Goal: Task Accomplishment & Management: Use online tool/utility

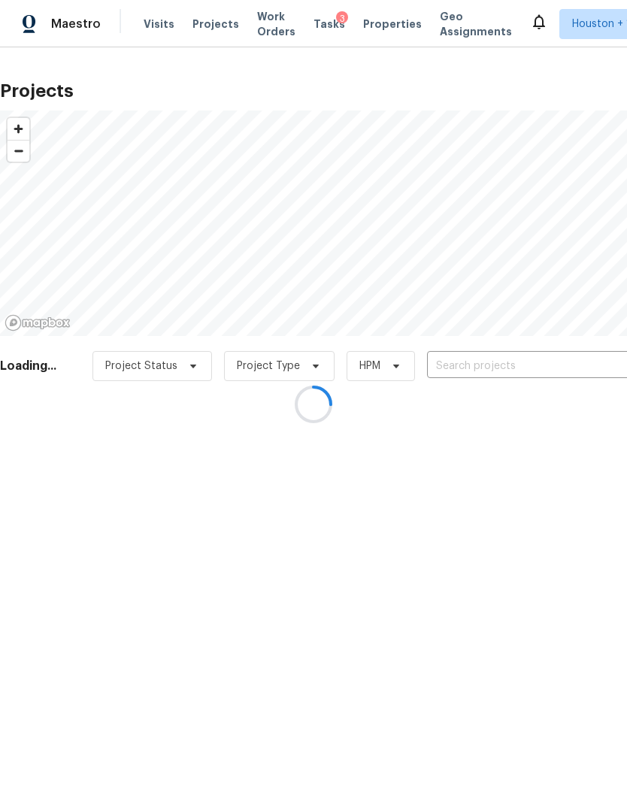
click at [547, 371] on div at bounding box center [313, 404] width 627 height 808
click at [558, 359] on div at bounding box center [313, 404] width 627 height 808
click at [578, 360] on input "text" at bounding box center [513, 366] width 172 height 23
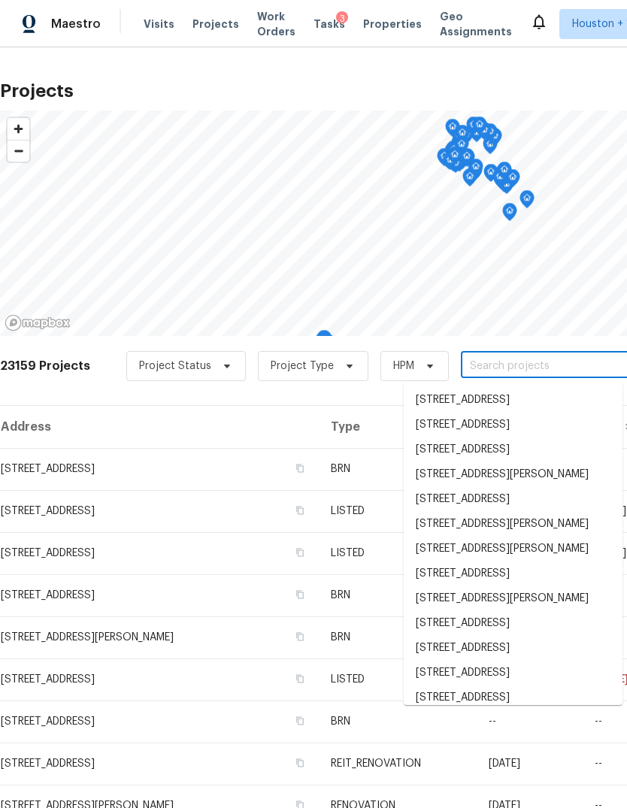
click at [580, 367] on input "text" at bounding box center [547, 366] width 172 height 23
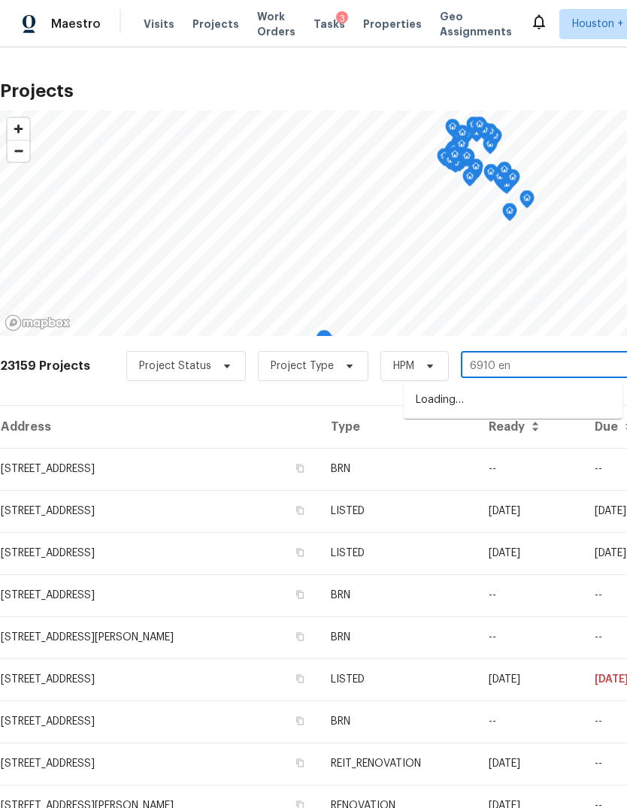
type input "6910 enc"
click at [593, 399] on li "[STREET_ADDRESS]" at bounding box center [513, 400] width 219 height 25
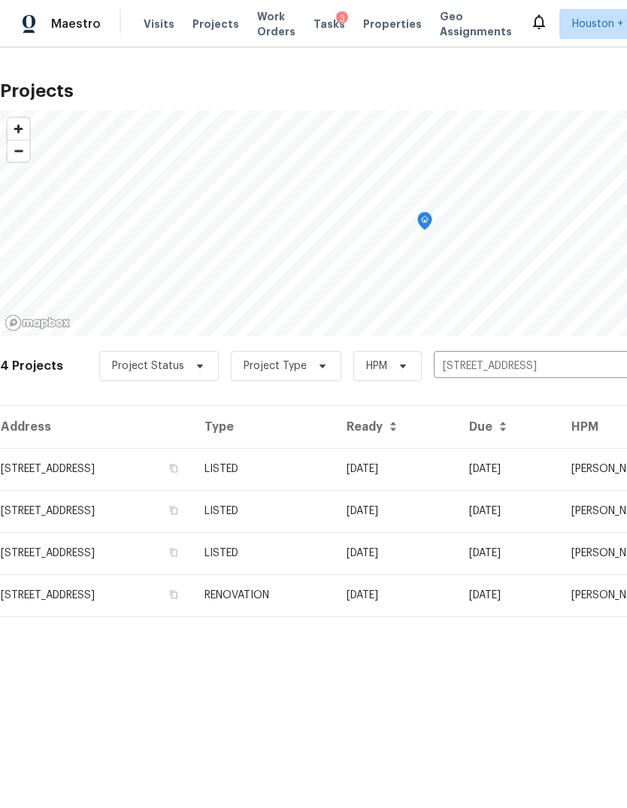
click at [37, 485] on td "[STREET_ADDRESS]" at bounding box center [96, 469] width 193 height 42
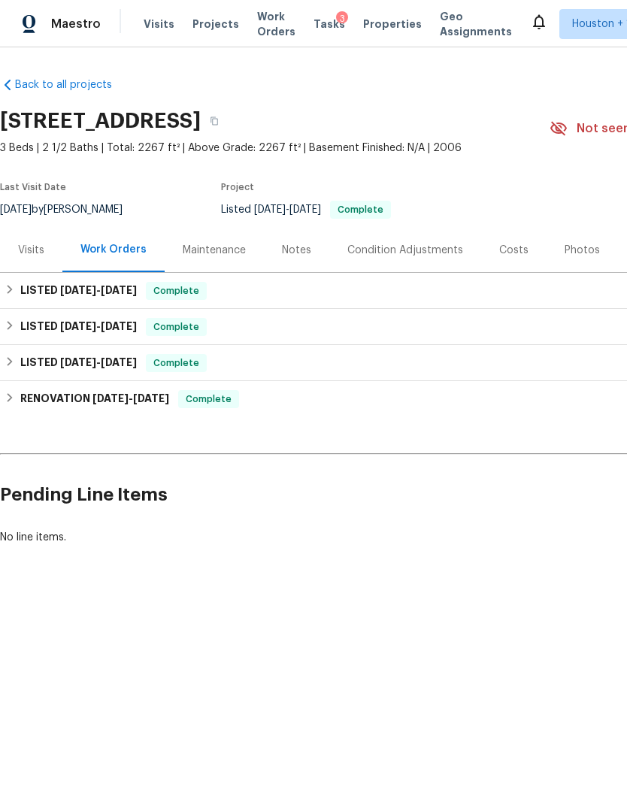
click at [29, 265] on div "Visits" at bounding box center [31, 250] width 62 height 44
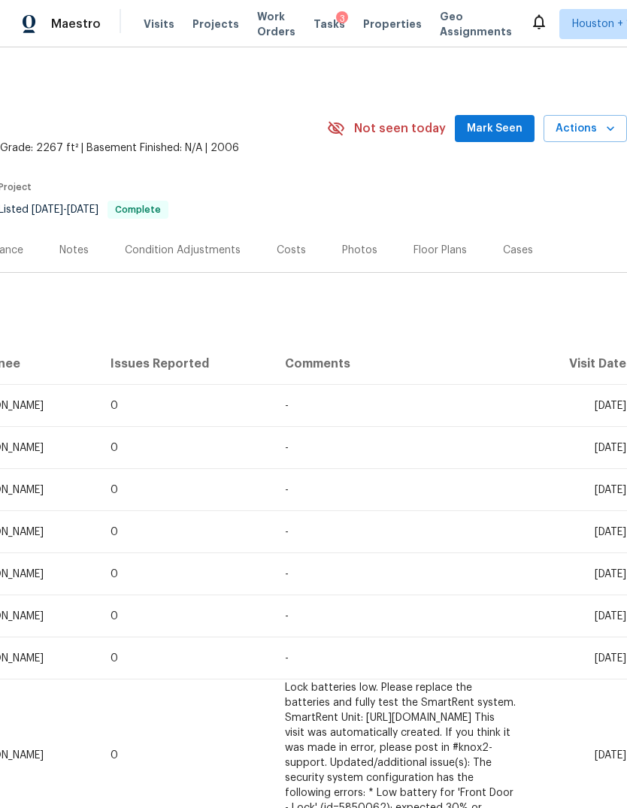
scroll to position [0, 223]
click at [591, 135] on span "Actions" at bounding box center [585, 129] width 59 height 19
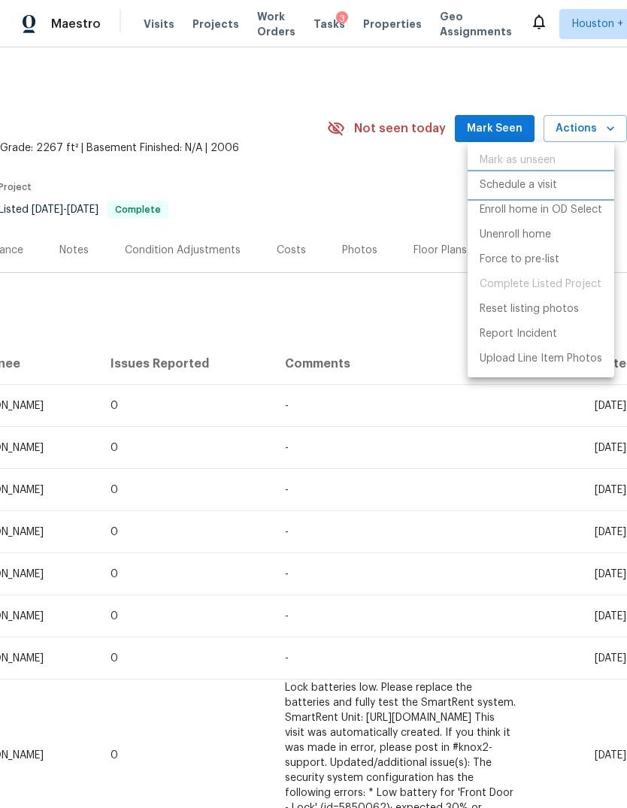
click at [533, 183] on p "Schedule a visit" at bounding box center [518, 185] width 77 height 16
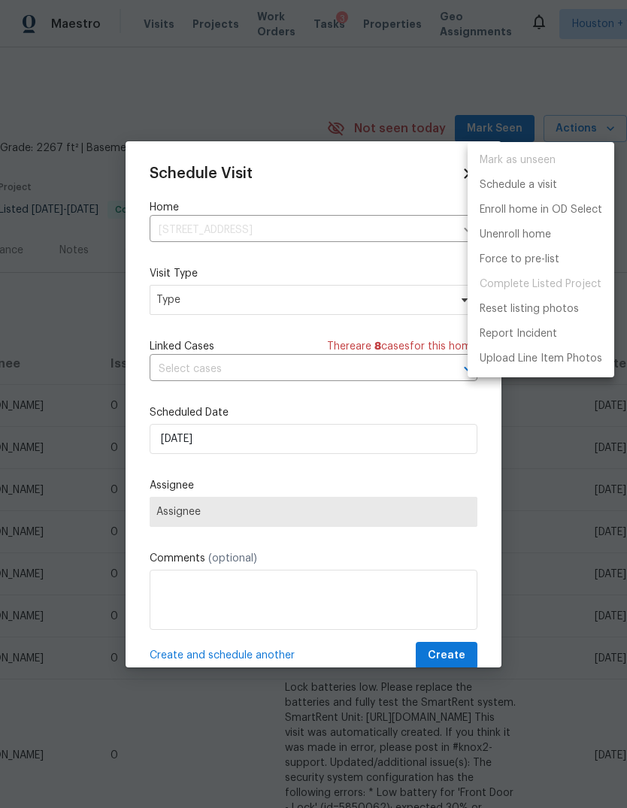
click at [368, 312] on div at bounding box center [313, 404] width 627 height 808
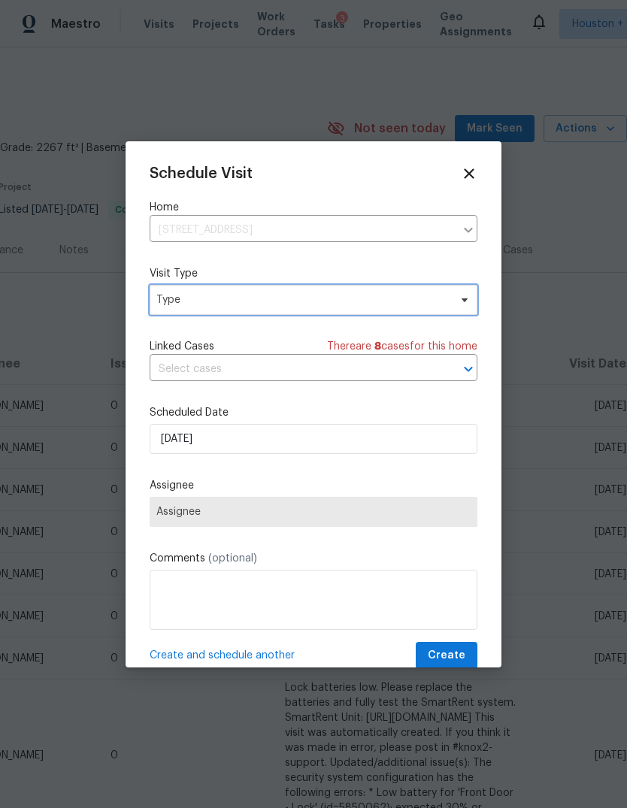
click at [395, 304] on span "Type" at bounding box center [302, 300] width 293 height 15
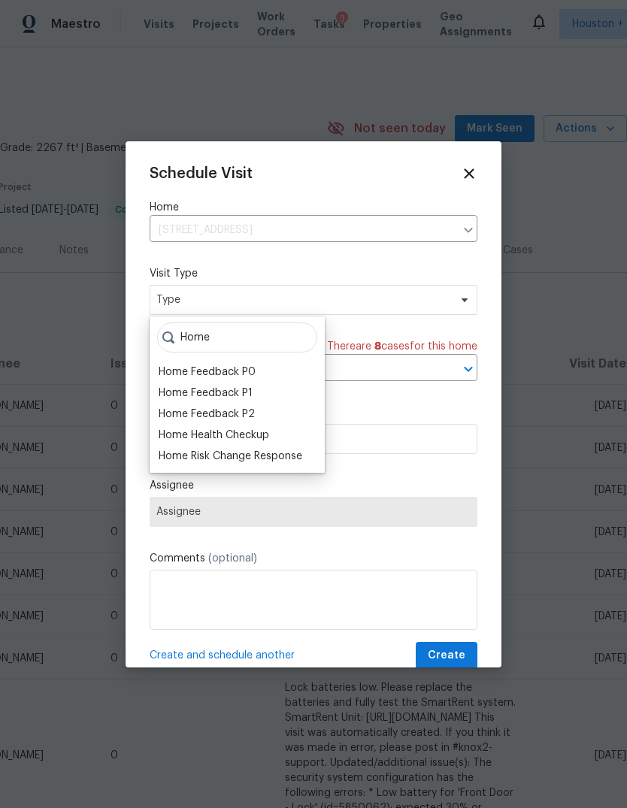
type input "Home"
click at [196, 439] on div "Home Health Checkup" at bounding box center [214, 435] width 111 height 15
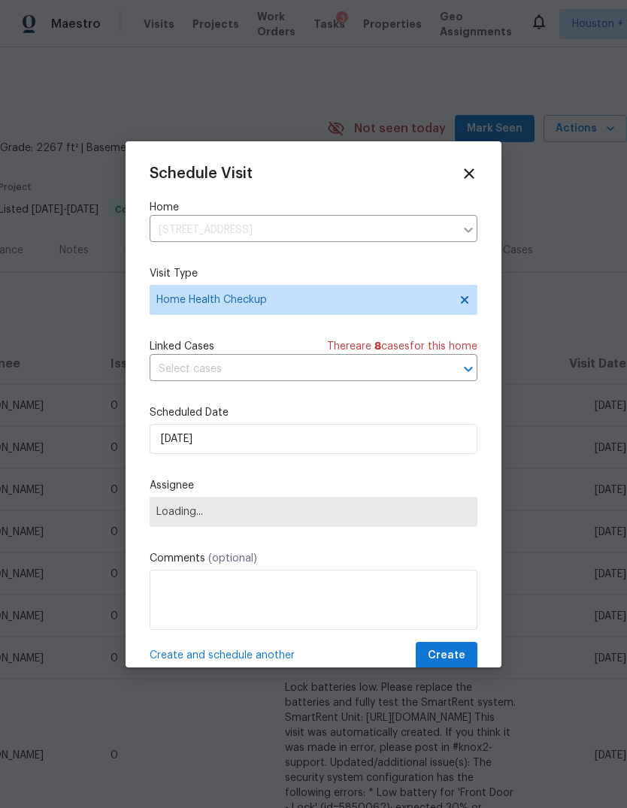
click at [175, 523] on span "Loading..." at bounding box center [314, 512] width 328 height 30
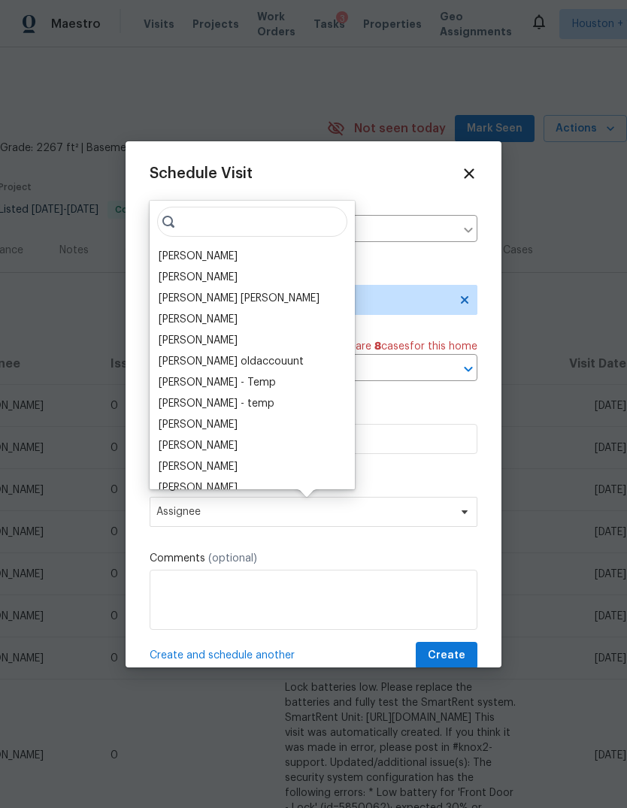
click at [271, 220] on input "search" at bounding box center [252, 222] width 190 height 30
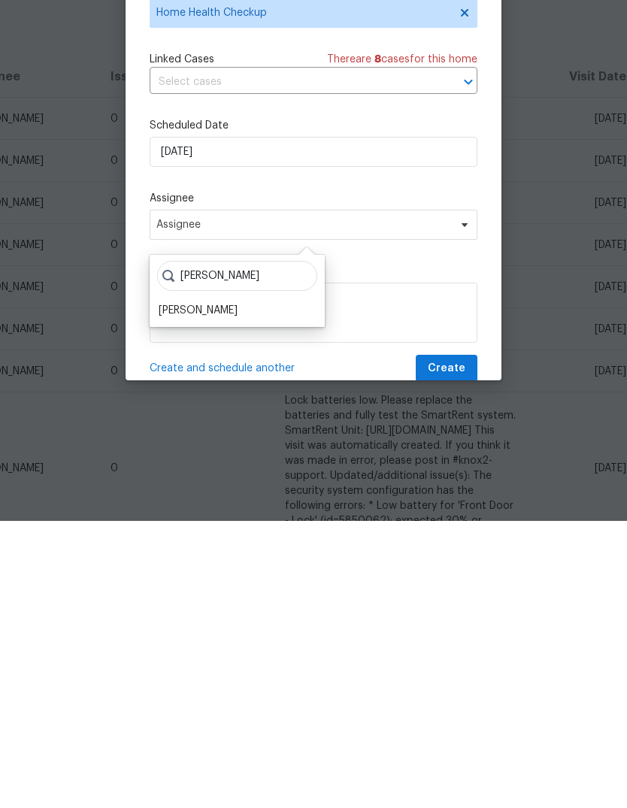
type input "[PERSON_NAME]"
click at [223, 590] on div "[PERSON_NAME]" at bounding box center [198, 597] width 79 height 15
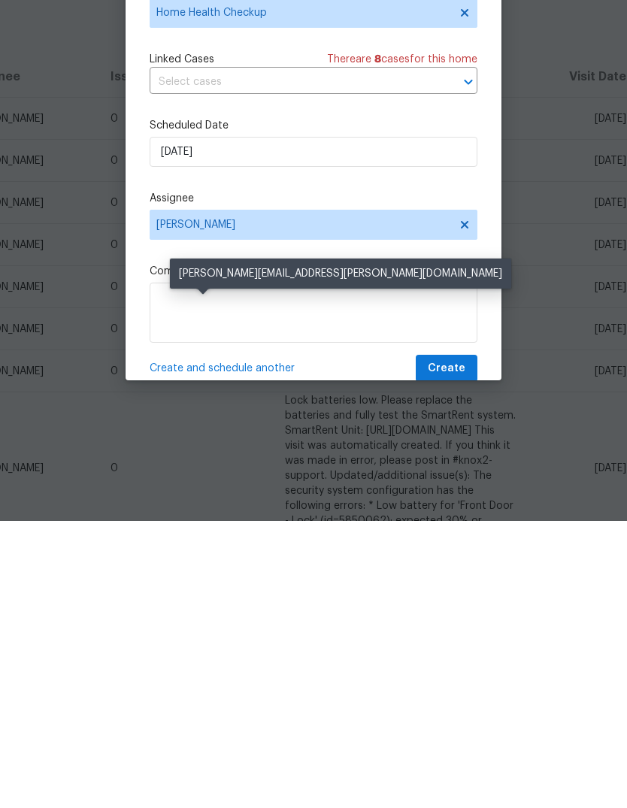
scroll to position [56, 0]
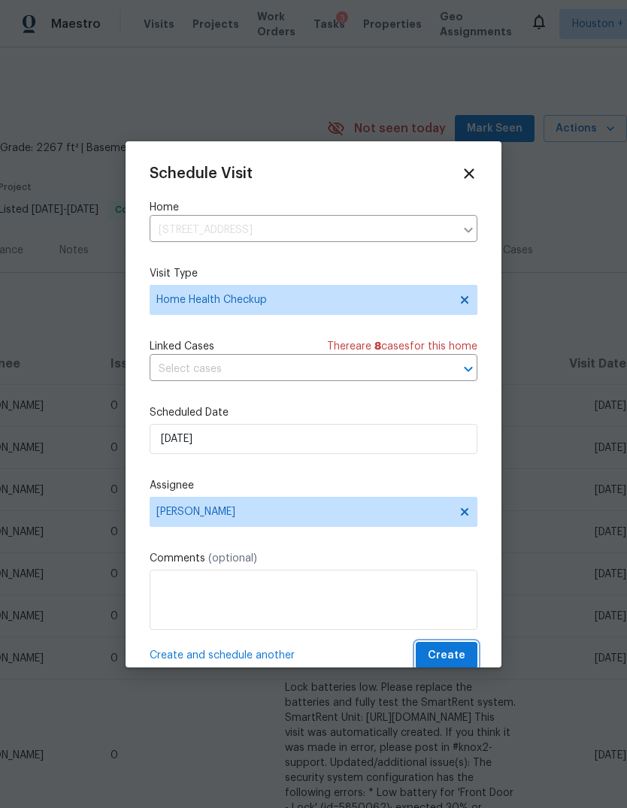
click at [459, 663] on span "Create" at bounding box center [447, 656] width 38 height 19
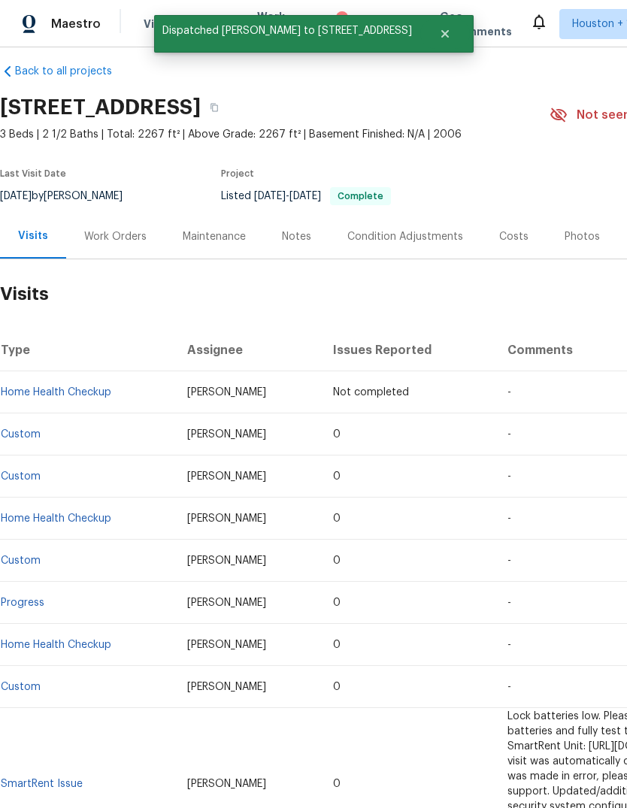
scroll to position [14, 0]
click at [131, 229] on div "Work Orders" at bounding box center [115, 236] width 62 height 15
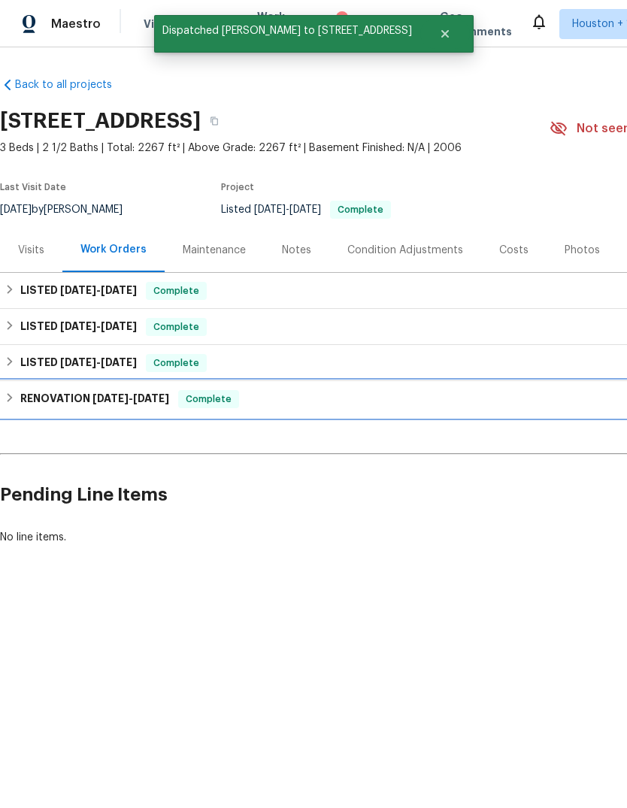
click at [31, 402] on h6 "RENOVATION [DATE] - [DATE]" at bounding box center [94, 399] width 149 height 18
